Goal: Information Seeking & Learning: Learn about a topic

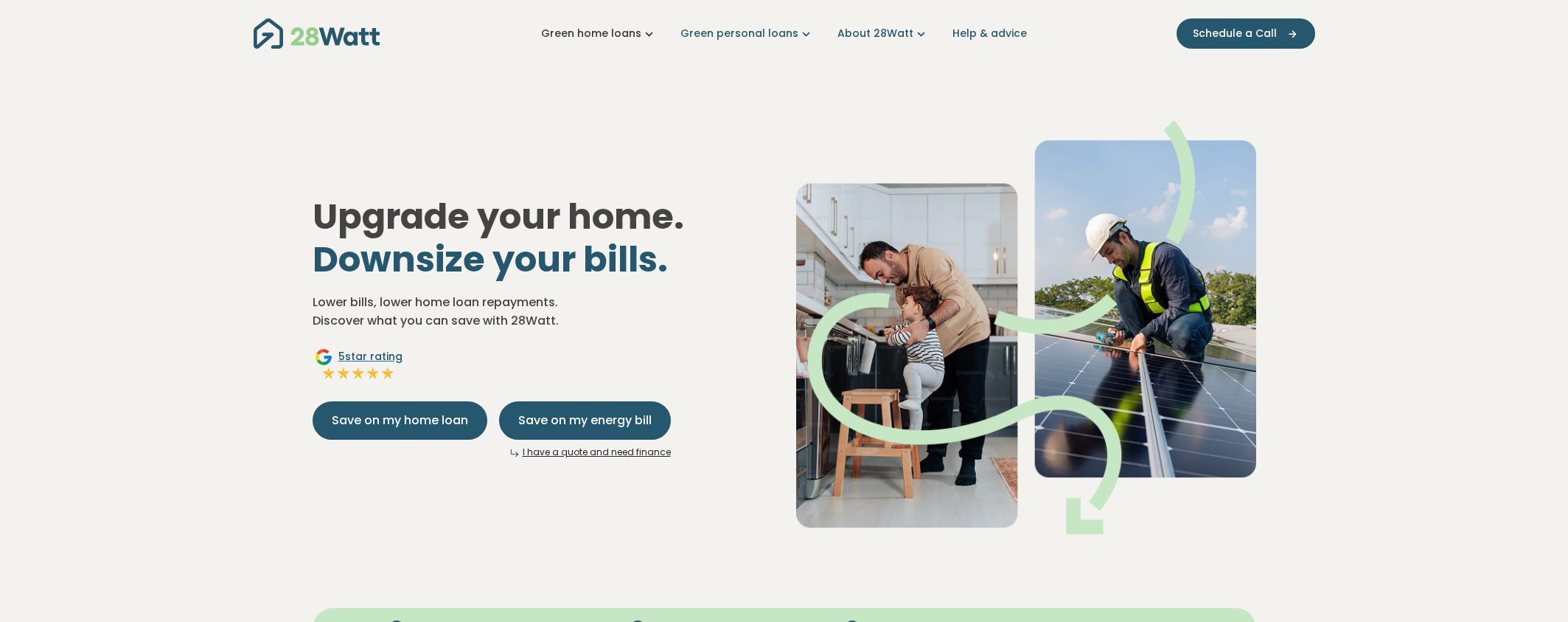
click at [619, 35] on link "Green home loans" at bounding box center [599, 33] width 115 height 16
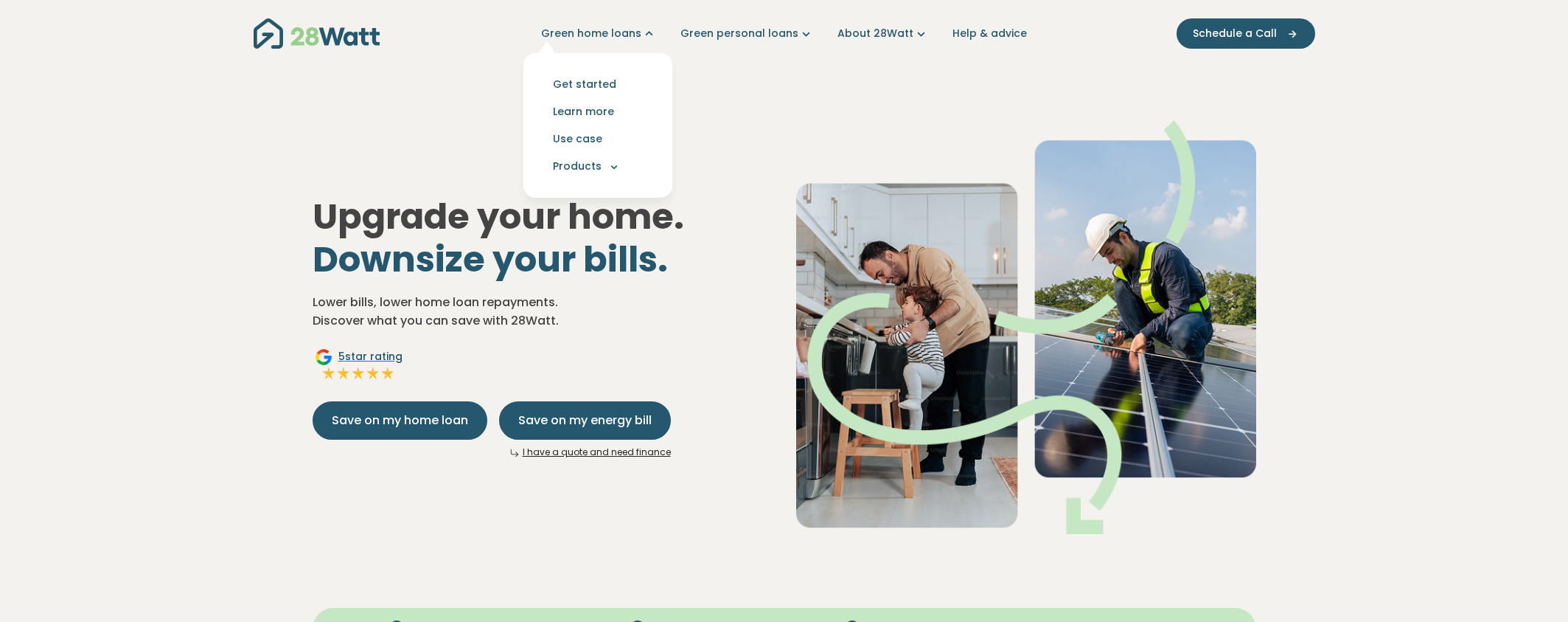
click at [822, 55] on div "Green home loans Get started Learn more Use case Products Green personal loans …" at bounding box center [784, 33] width 1061 height 67
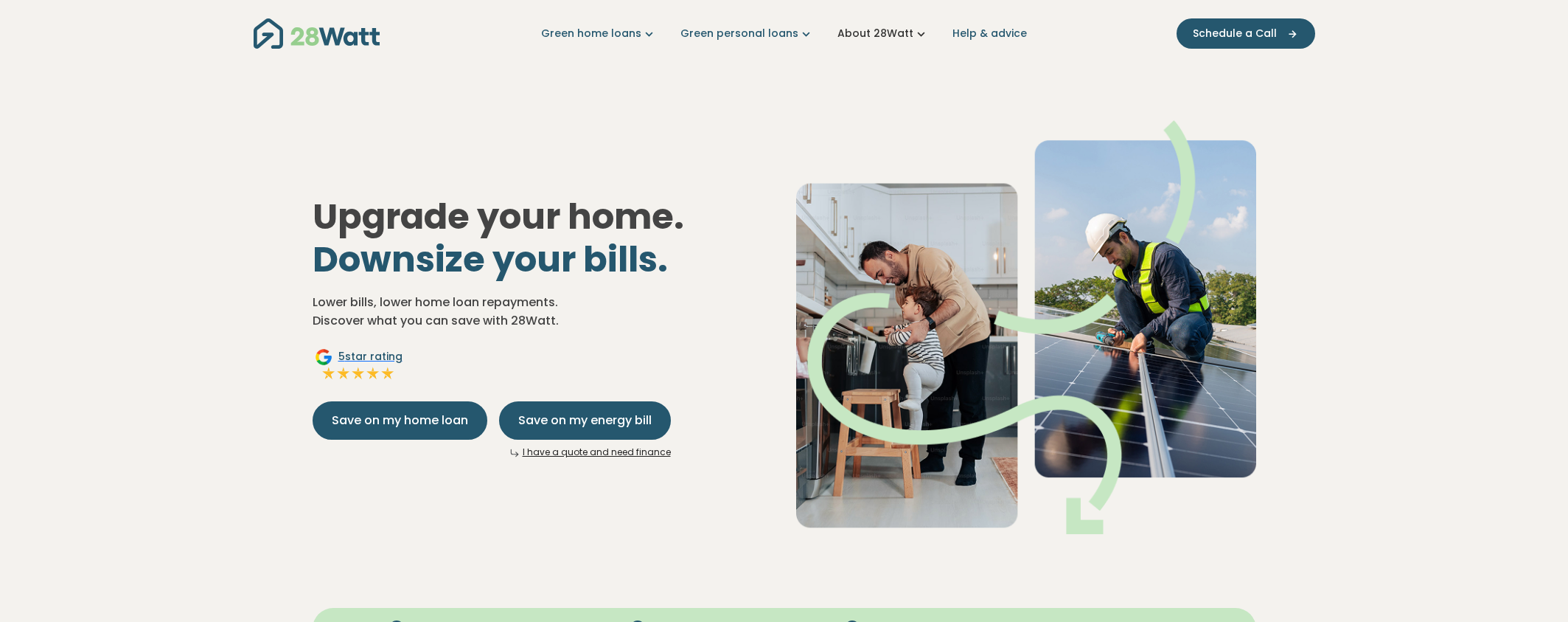
click at [898, 38] on link "About 28Watt" at bounding box center [883, 33] width 91 height 16
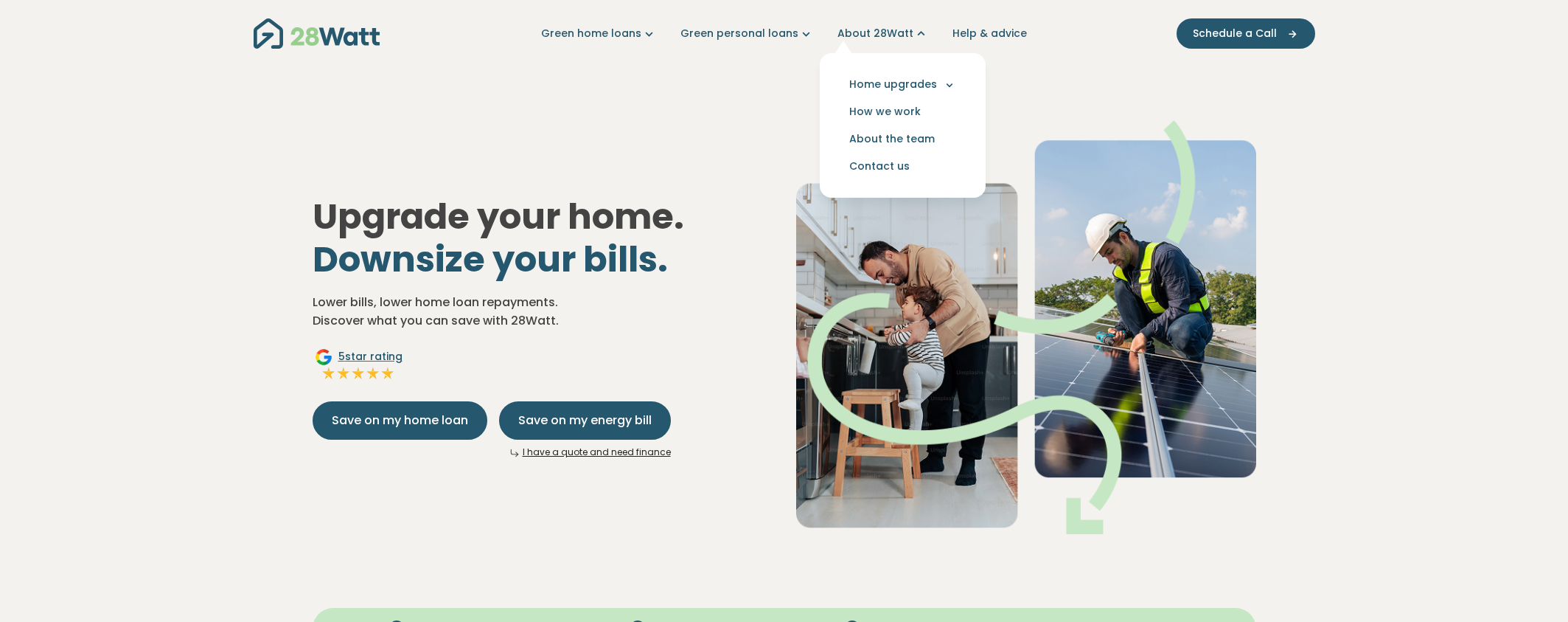
click at [639, 115] on div "Upgrade your home. Downsize your bills. Lower bills, lower home loan repayments…" at bounding box center [784, 315] width 967 height 485
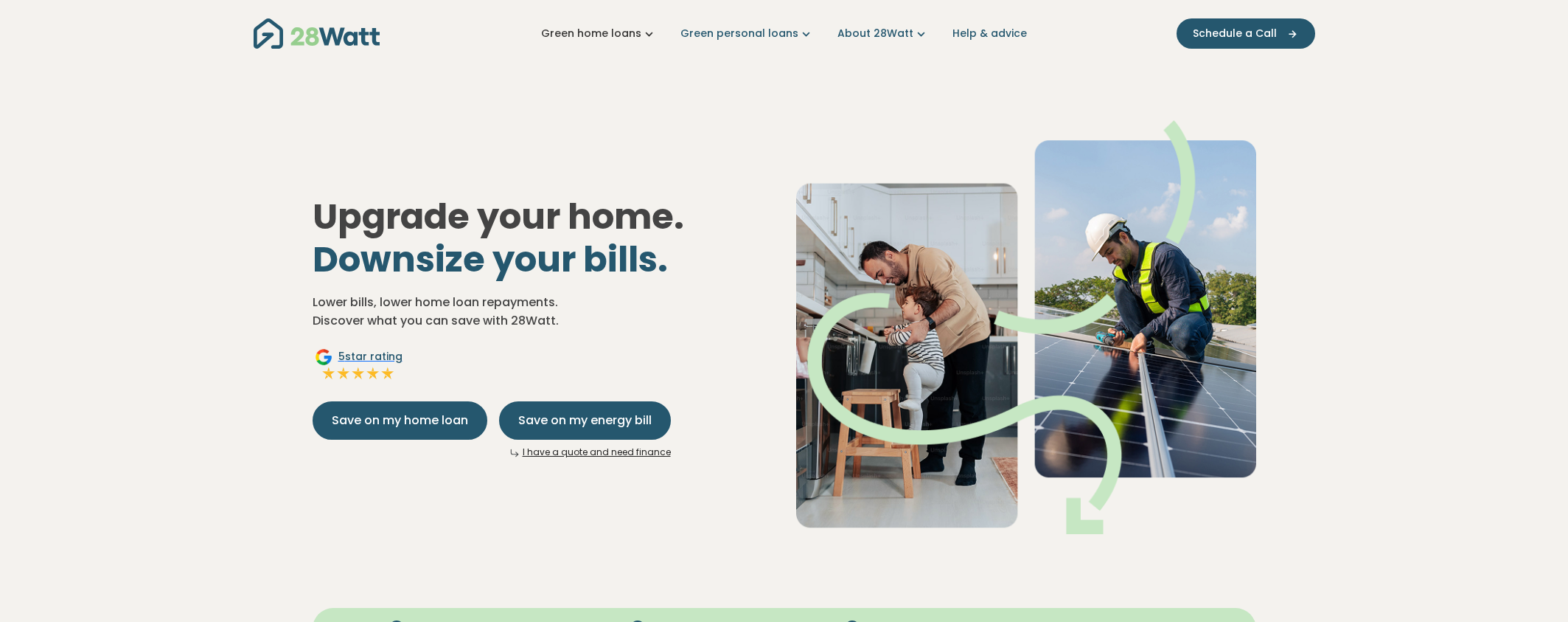
click at [631, 34] on link "Green home loans" at bounding box center [599, 33] width 115 height 16
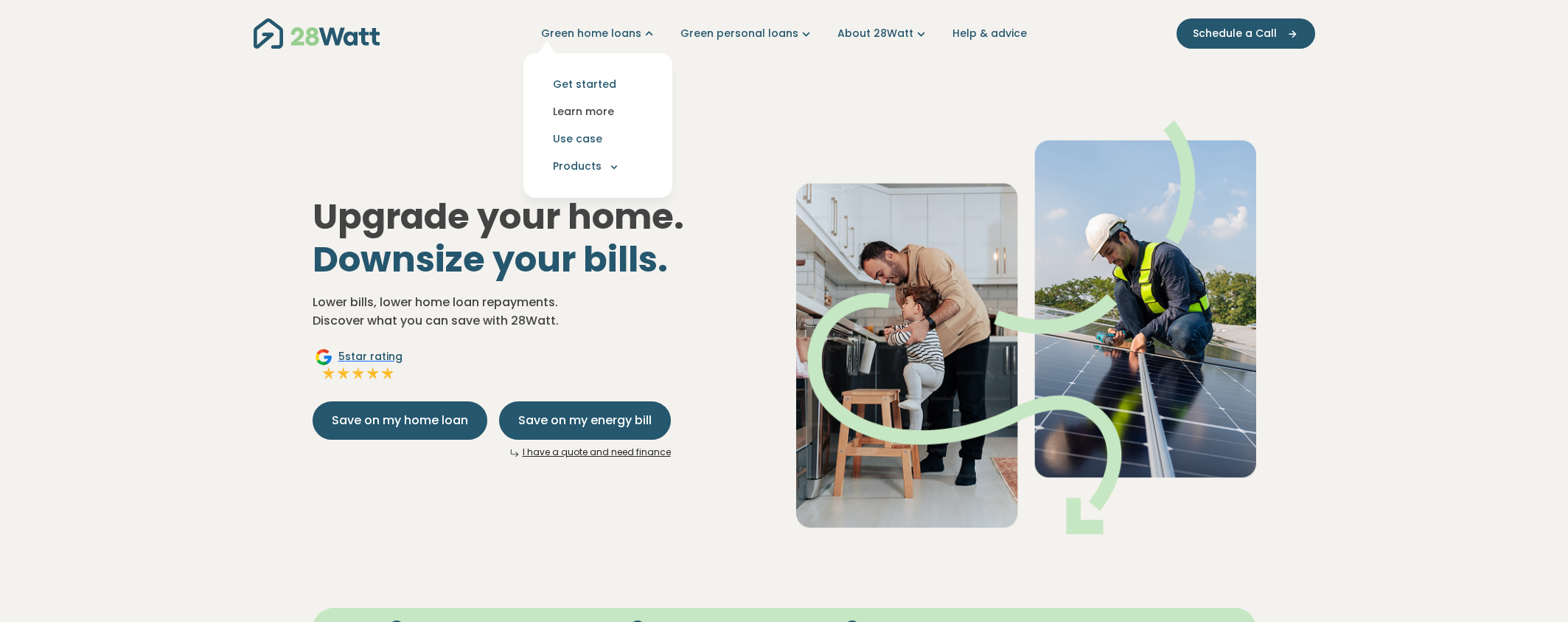
click at [591, 110] on link "Learn more" at bounding box center [598, 111] width 125 height 28
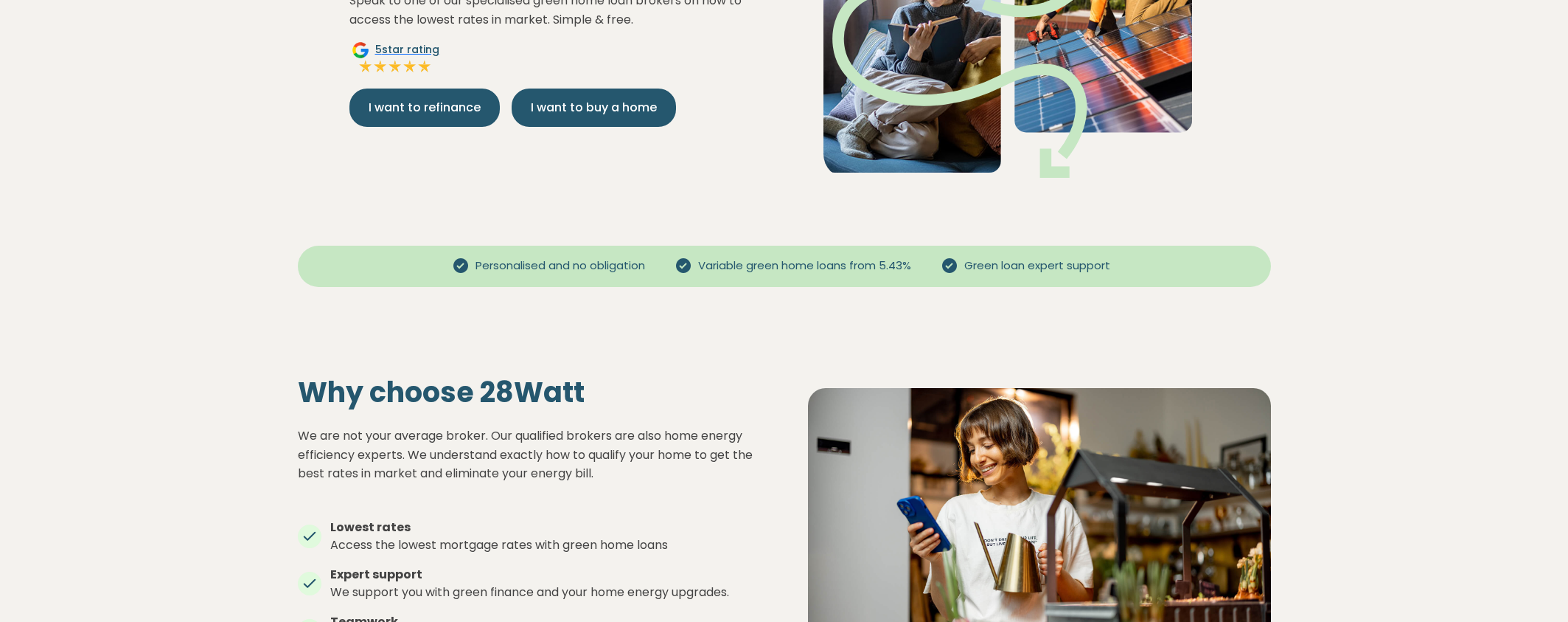
scroll to position [210, 0]
